Goal: Information Seeking & Learning: Find specific fact

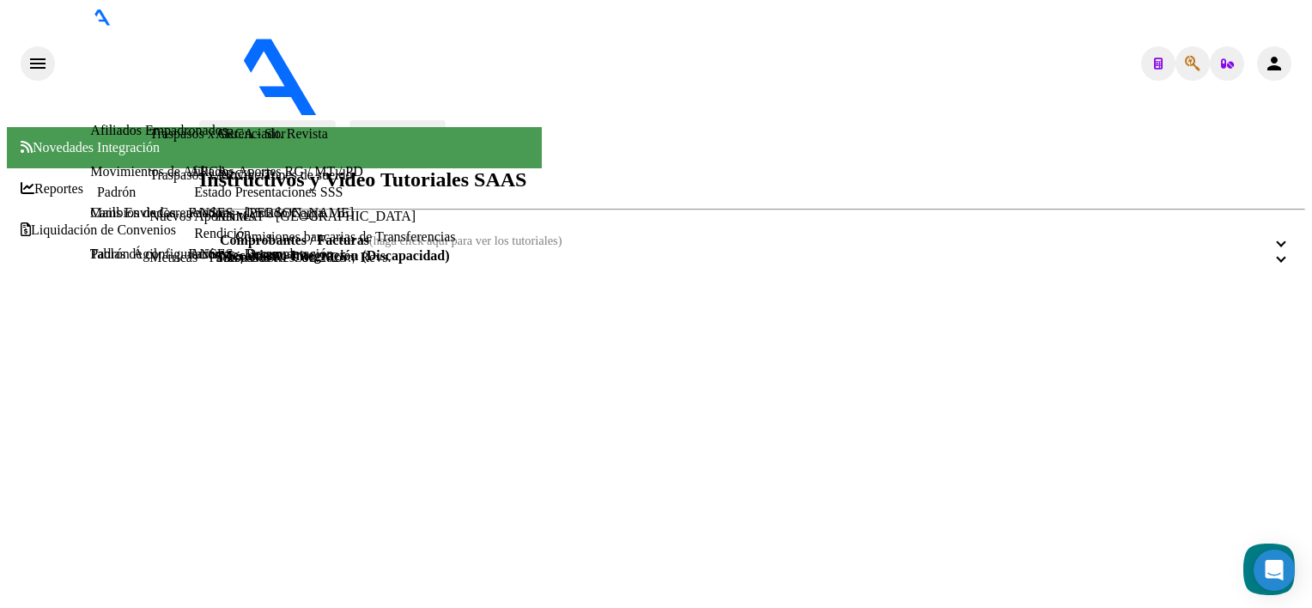
click at [1195, 46] on button "button" at bounding box center [1193, 63] width 34 height 34
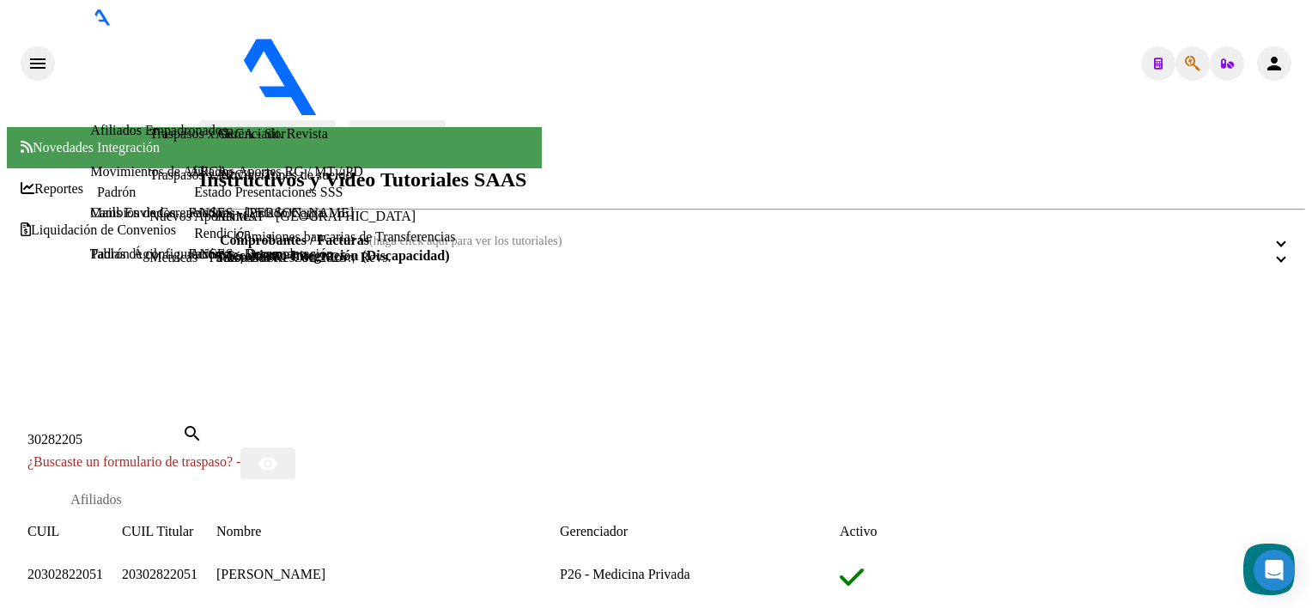
click at [182, 432] on input "30282205" at bounding box center [104, 439] width 155 height 15
paste input "3040250"
type input "33040250"
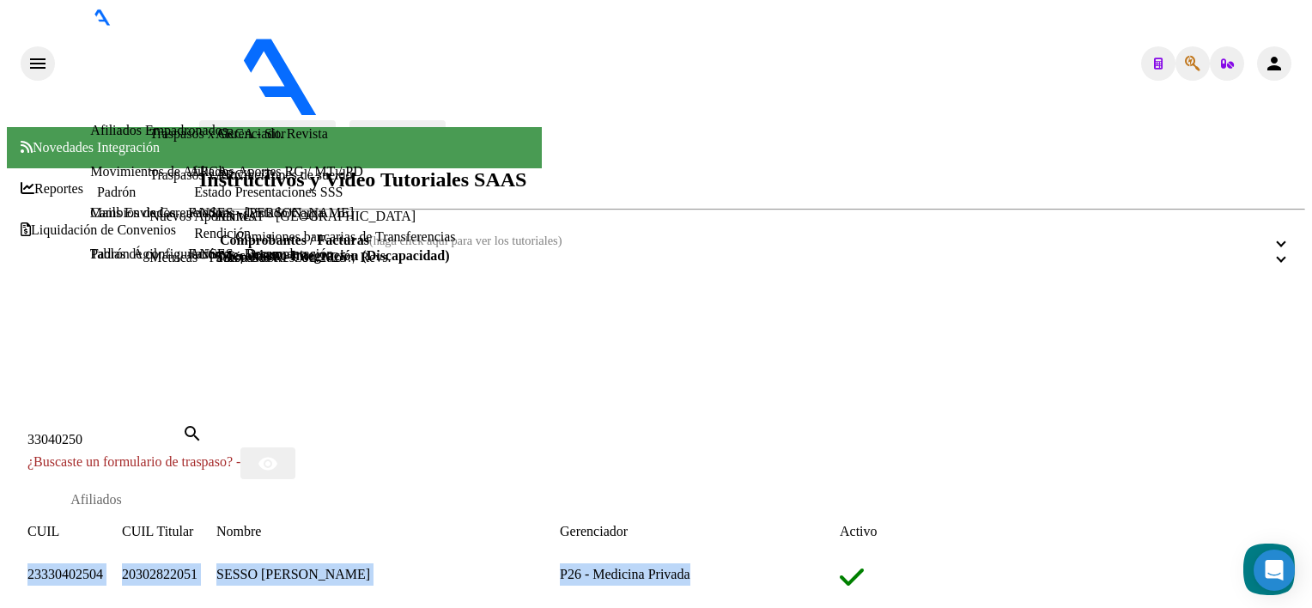
drag, startPoint x: 800, startPoint y: 344, endPoint x: 127, endPoint y: 340, distance: 672.4
click at [127, 563] on div "23330402504 20302822051 SESSO [PERSON_NAME] P26 - Medicina Privada" at bounding box center [564, 578] width 1075 height 31
copy div "23330402504 20302822051 SESSO [PERSON_NAME] P26 - Medicina Privada"
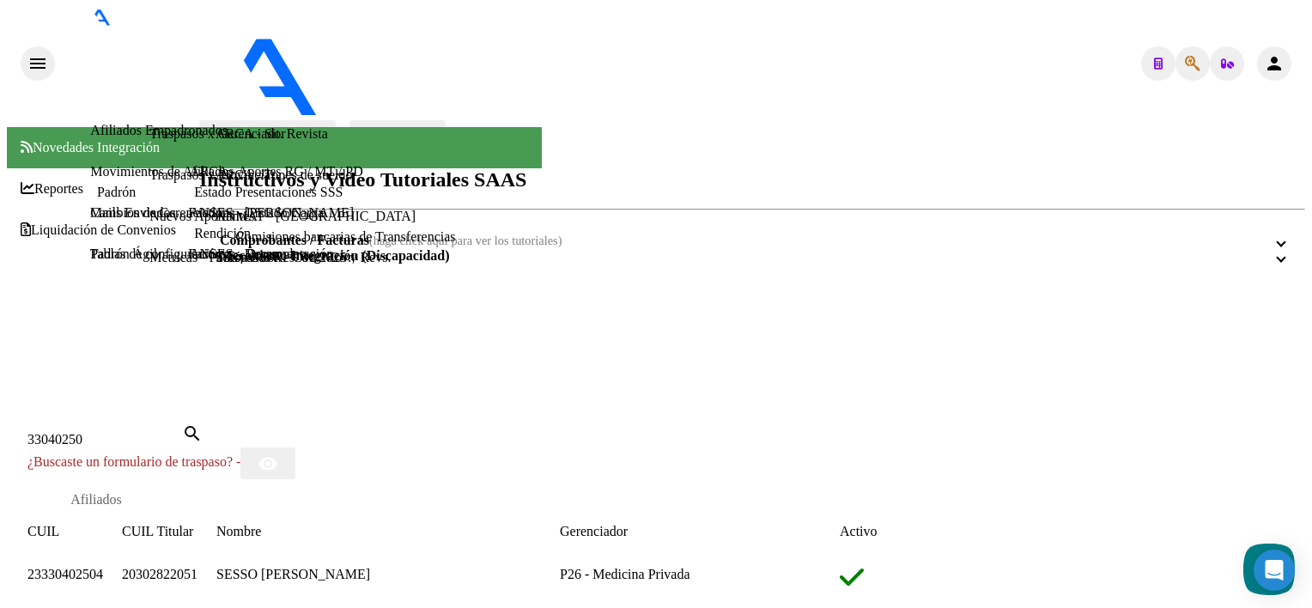
click at [526, 520] on datatable-header "CUIL CUIL Titular Nombre Gerenciador Activo" at bounding box center [564, 541] width 1075 height 43
click at [103, 567] on span "23330402504" at bounding box center [65, 574] width 76 height 15
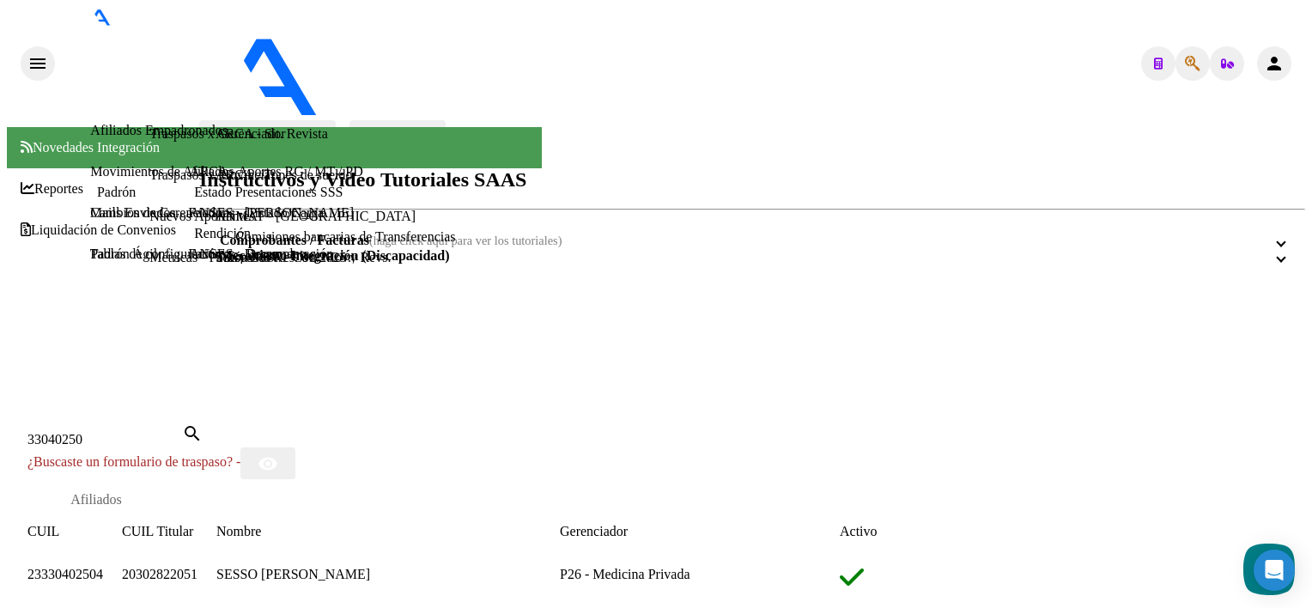
drag, startPoint x: 794, startPoint y: 346, endPoint x: 100, endPoint y: 338, distance: 694.0
click at [100, 423] on mat-dialog-content "33040250 Buscar (apellido, dni, cuil, nro traspaso, cuit, obra social) search ¿…" at bounding box center [531, 531] width 1049 height 216
copy datatable-body-row "23330402504 20302822051 SESSO [PERSON_NAME] P26 - Medicina Privada"
